Goal: Task Accomplishment & Management: Use online tool/utility

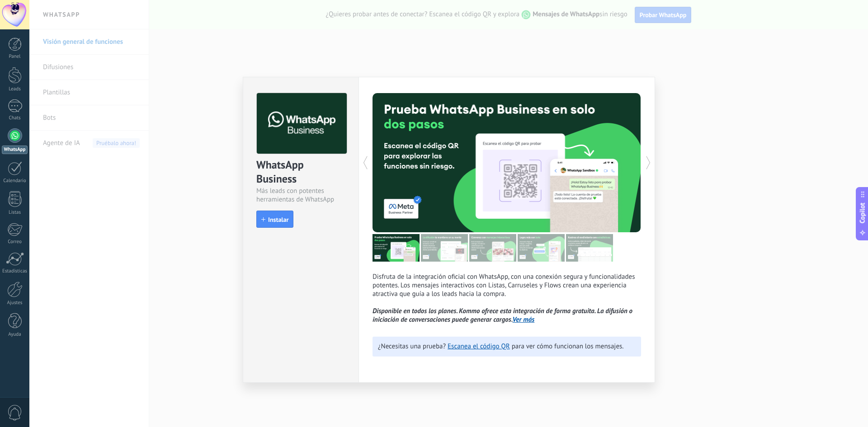
click at [178, 208] on div "WhatsApp Business Más leads con potentes herramientas de WhatsApp install Insta…" at bounding box center [448, 213] width 838 height 427
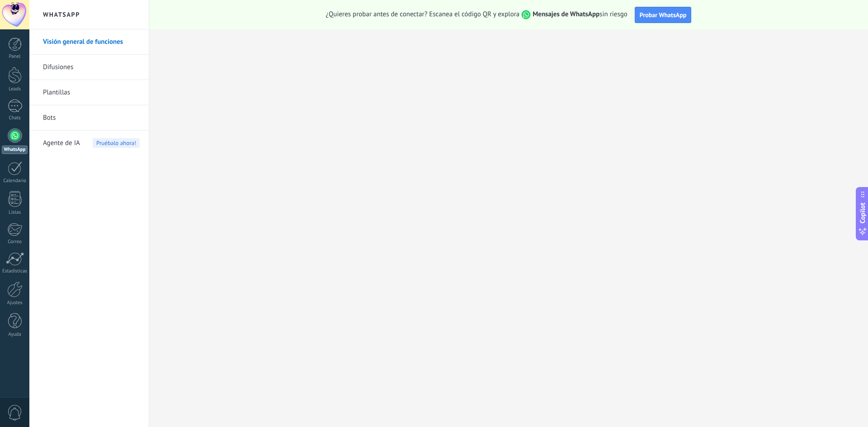
click at [17, 138] on div at bounding box center [15, 135] width 14 height 14
click at [6, 148] on div "WhatsApp" at bounding box center [15, 150] width 26 height 9
click at [6, 133] on link "WhatsApp" at bounding box center [14, 141] width 29 height 26
click at [9, 133] on div at bounding box center [15, 135] width 14 height 14
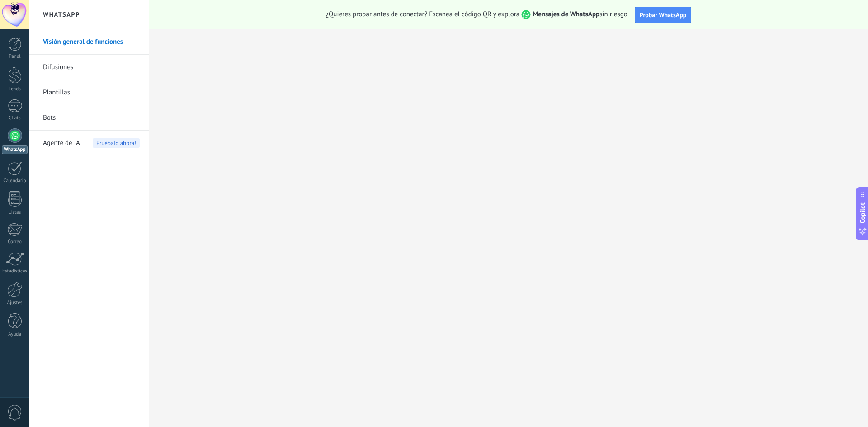
drag, startPoint x: 10, startPoint y: 134, endPoint x: 15, endPoint y: 133, distance: 5.5
click at [10, 134] on div at bounding box center [15, 135] width 14 height 14
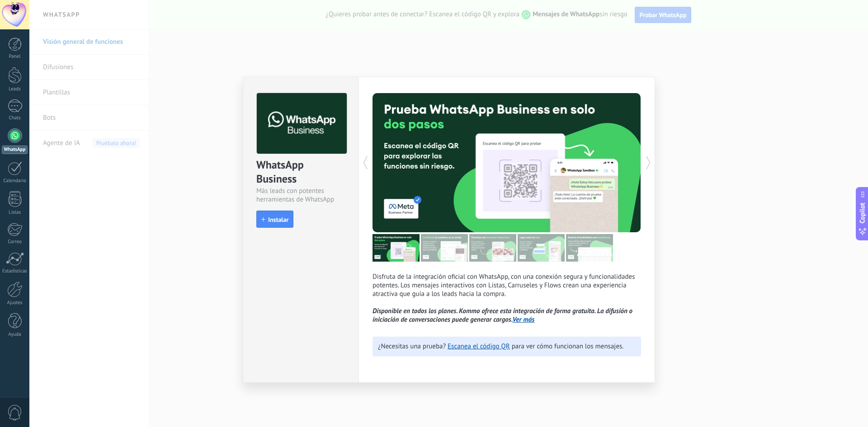
click at [652, 164] on icon at bounding box center [648, 163] width 9 height 18
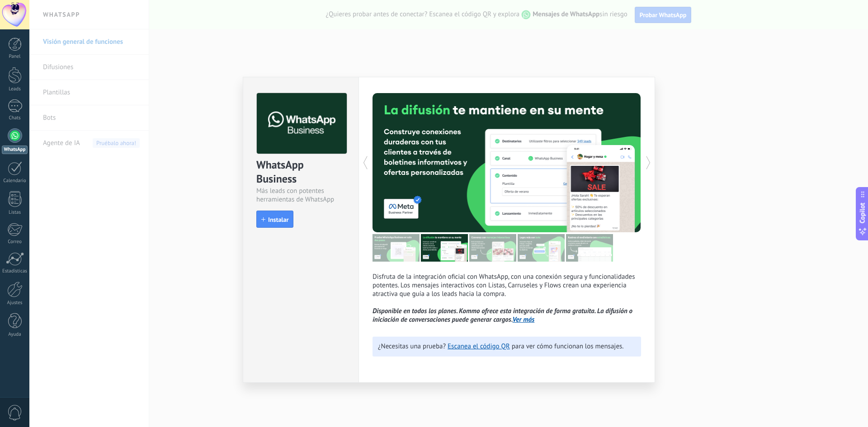
click at [295, 219] on div "install Instalar" at bounding box center [300, 219] width 89 height 17
click at [290, 220] on button "Instalar" at bounding box center [274, 219] width 37 height 17
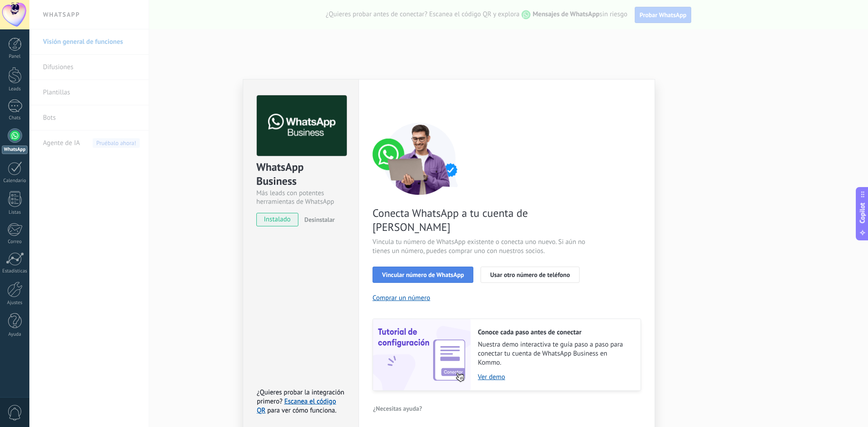
click at [421, 272] on span "Vincular número de WhatsApp" at bounding box center [423, 275] width 82 height 6
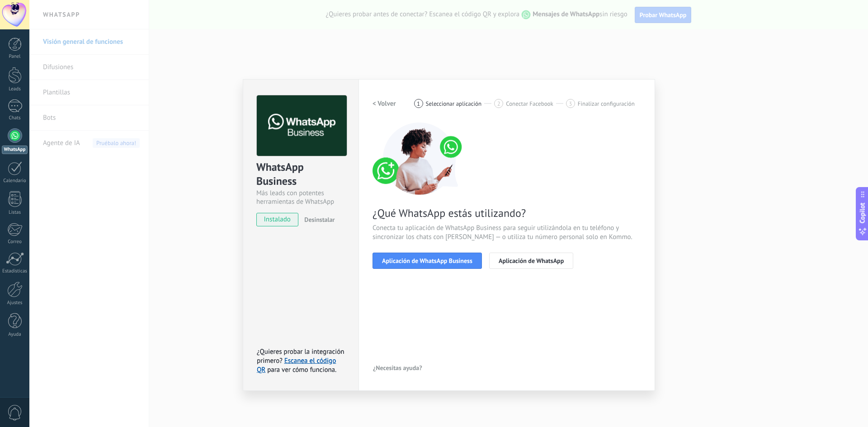
click at [379, 104] on h2 "< Volver" at bounding box center [383, 103] width 23 height 9
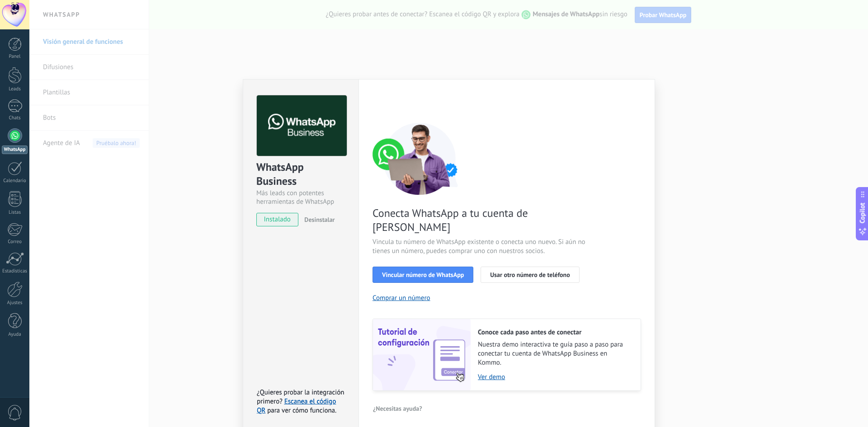
click at [702, 149] on div "WhatsApp Business Más leads con potentes herramientas de WhatsApp instalado Des…" at bounding box center [448, 213] width 838 height 427
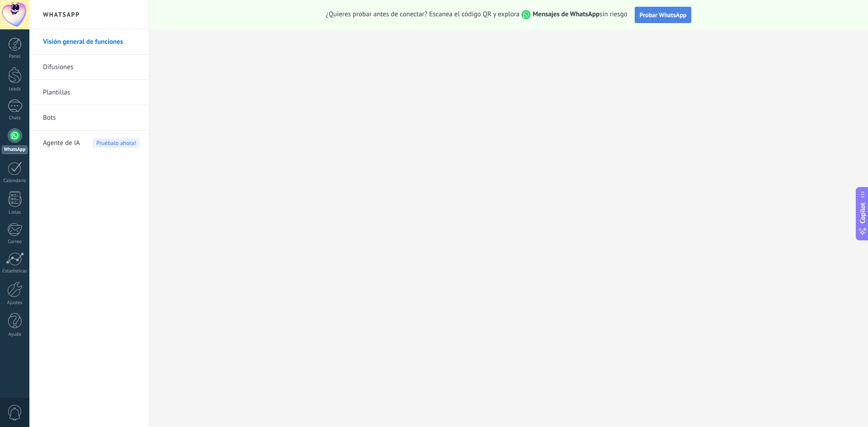
click at [667, 17] on span "Probar WhatsApp" at bounding box center [662, 15] width 47 height 8
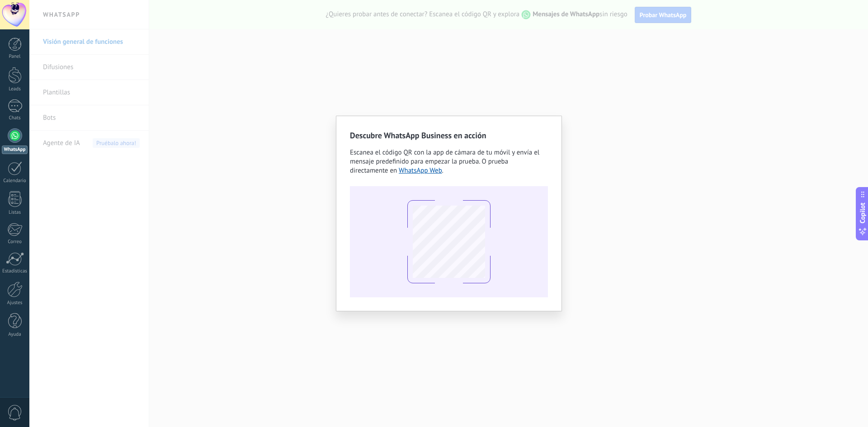
click at [592, 153] on div "Descubre WhatsApp Business en acción Escanea el código QR con la app [PERSON_NA…" at bounding box center [448, 213] width 838 height 427
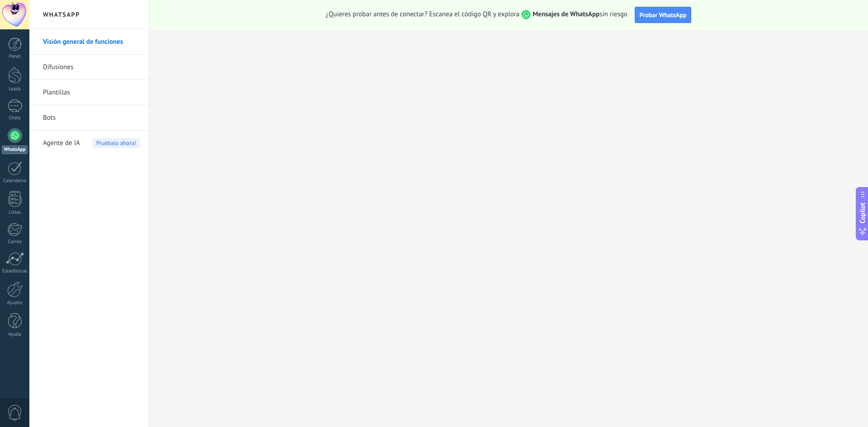
click at [14, 136] on div at bounding box center [15, 135] width 14 height 14
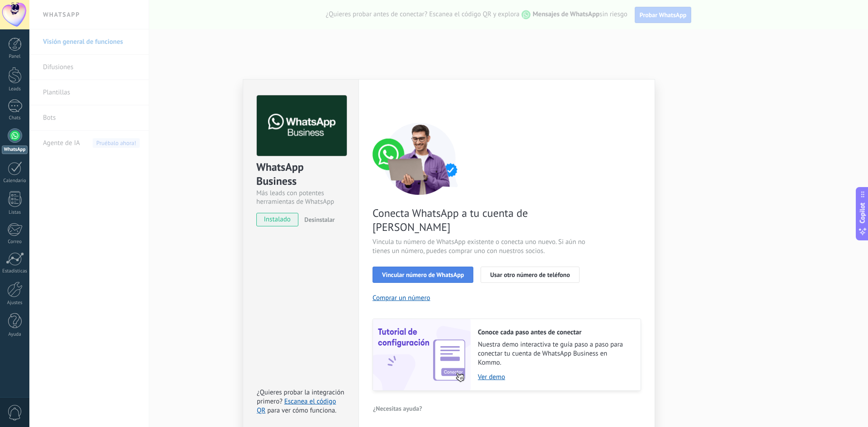
click at [432, 272] on span "Vincular número de WhatsApp" at bounding box center [423, 275] width 82 height 6
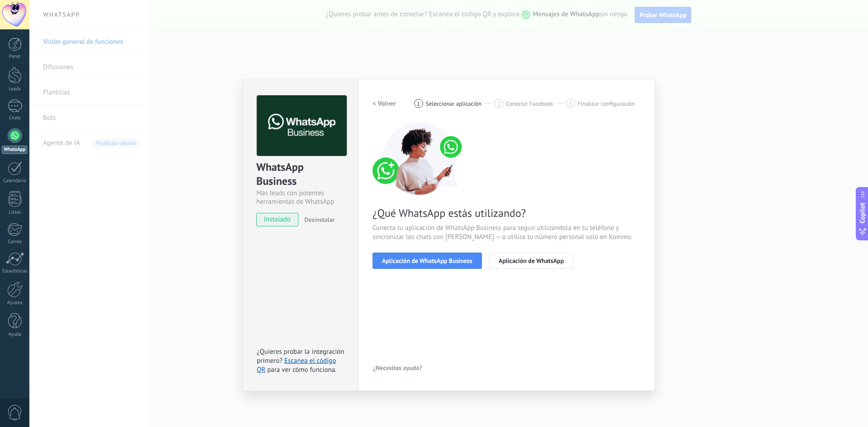
click at [432, 264] on span "Aplicación de WhatsApp Business" at bounding box center [427, 261] width 90 height 6
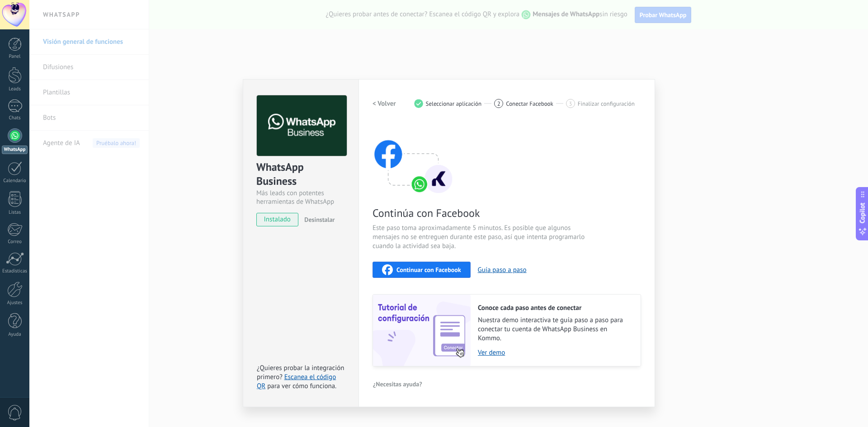
click at [421, 270] on span "Continuar con Facebook" at bounding box center [428, 270] width 65 height 6
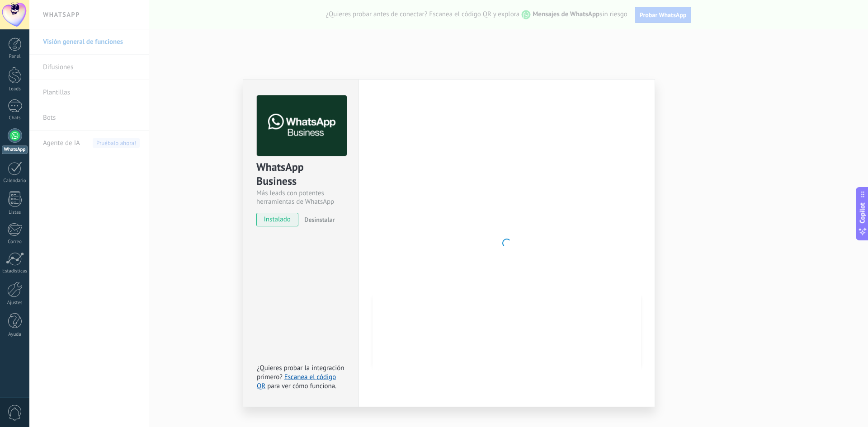
click at [820, 255] on div "WhatsApp Business Más leads con potentes herramientas de WhatsApp instalado Des…" at bounding box center [448, 213] width 838 height 427
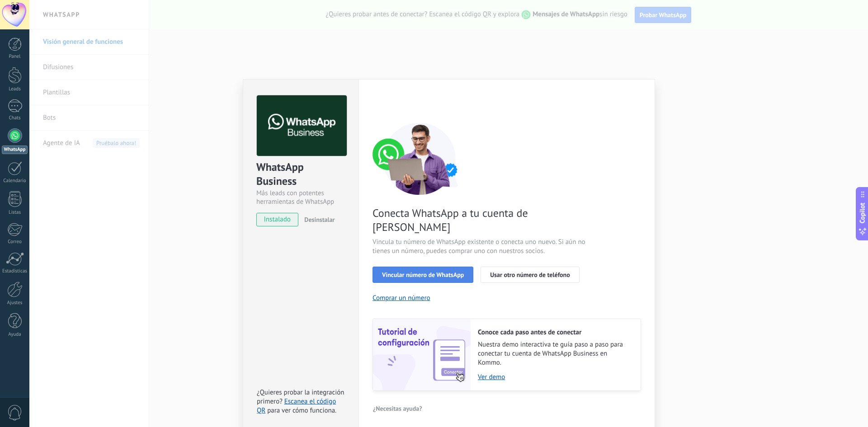
click at [428, 272] on span "Vincular número de WhatsApp" at bounding box center [423, 275] width 82 height 6
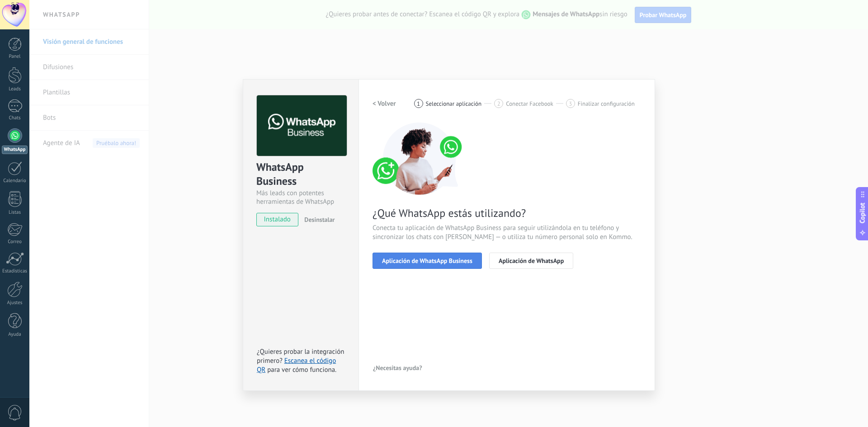
click at [427, 258] on span "Aplicación de WhatsApp Business" at bounding box center [427, 261] width 90 height 6
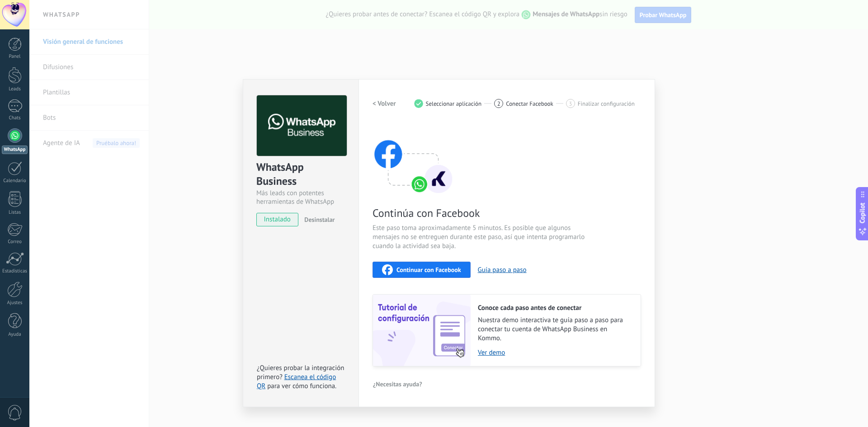
click at [426, 275] on button "Continuar con Facebook" at bounding box center [421, 270] width 98 height 16
